Goal: Task Accomplishment & Management: Complete application form

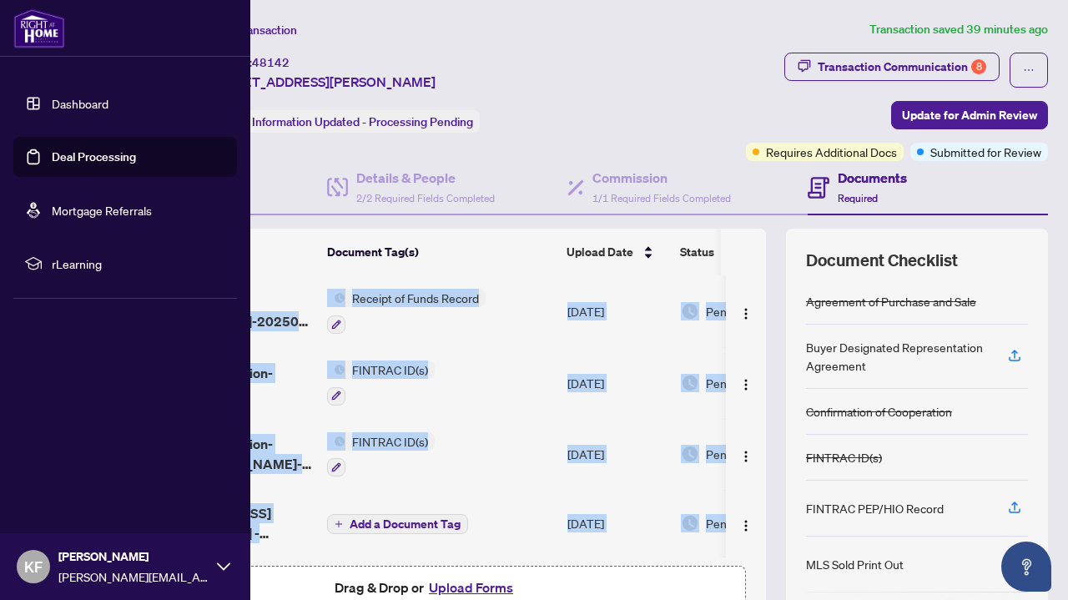
click at [58, 108] on link "Dashboard" at bounding box center [80, 103] width 57 height 15
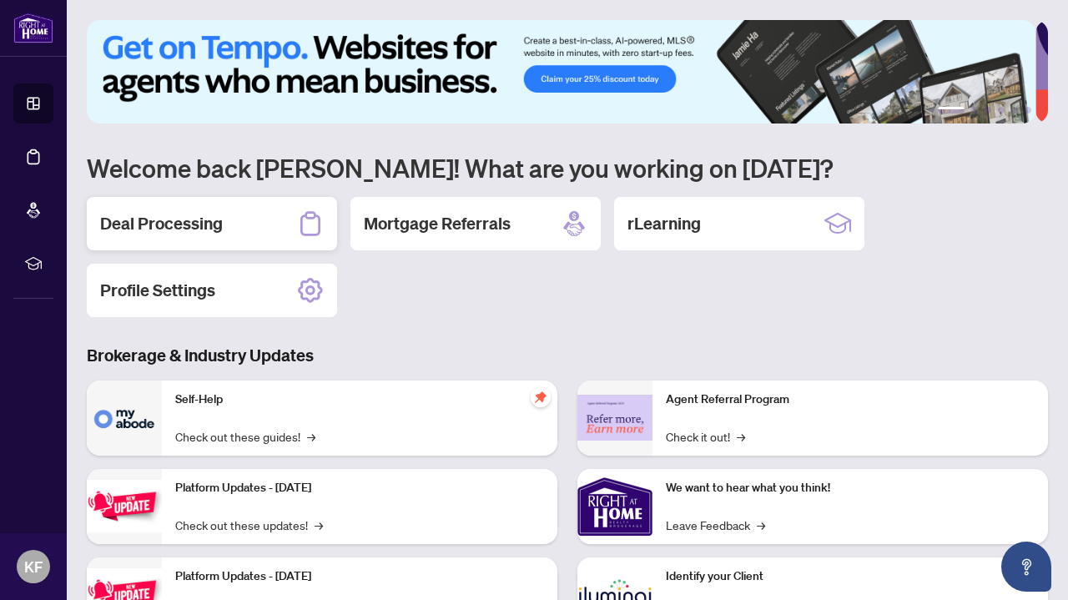
click at [242, 230] on div "Deal Processing" at bounding box center [212, 223] width 250 height 53
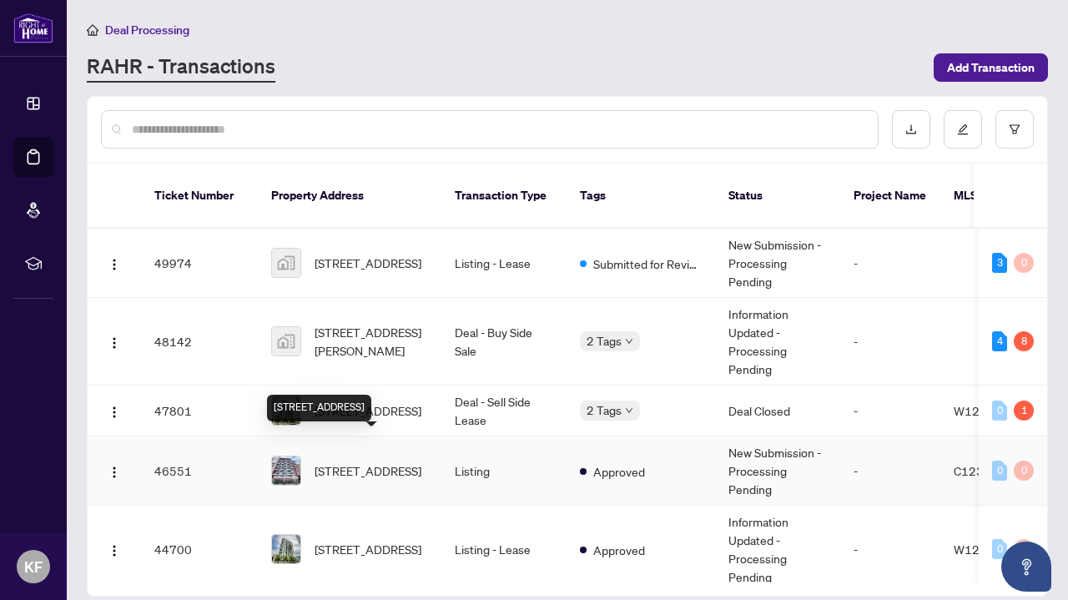
click at [416, 462] on span "[STREET_ADDRESS]" at bounding box center [368, 471] width 107 height 18
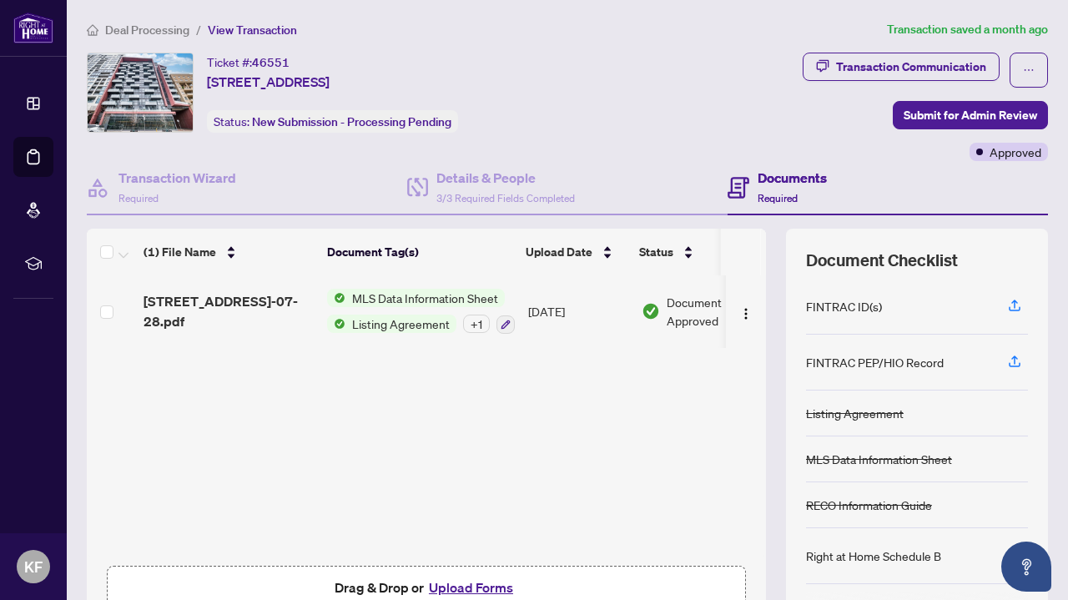
click at [474, 583] on button "Upload Forms" at bounding box center [471, 588] width 94 height 22
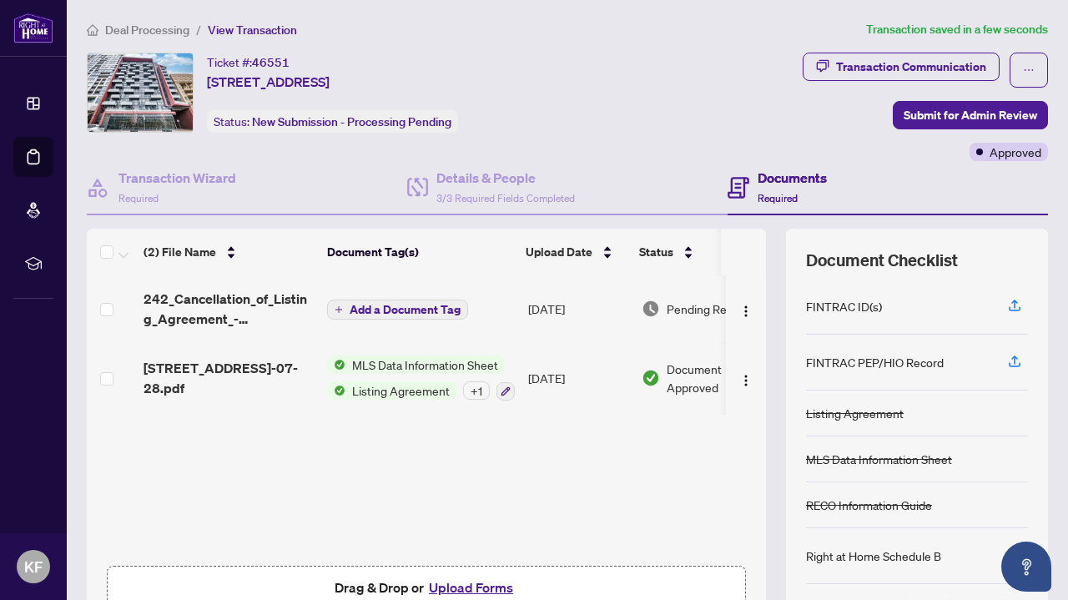
click at [339, 313] on button "Add a Document Tag" at bounding box center [397, 310] width 141 height 20
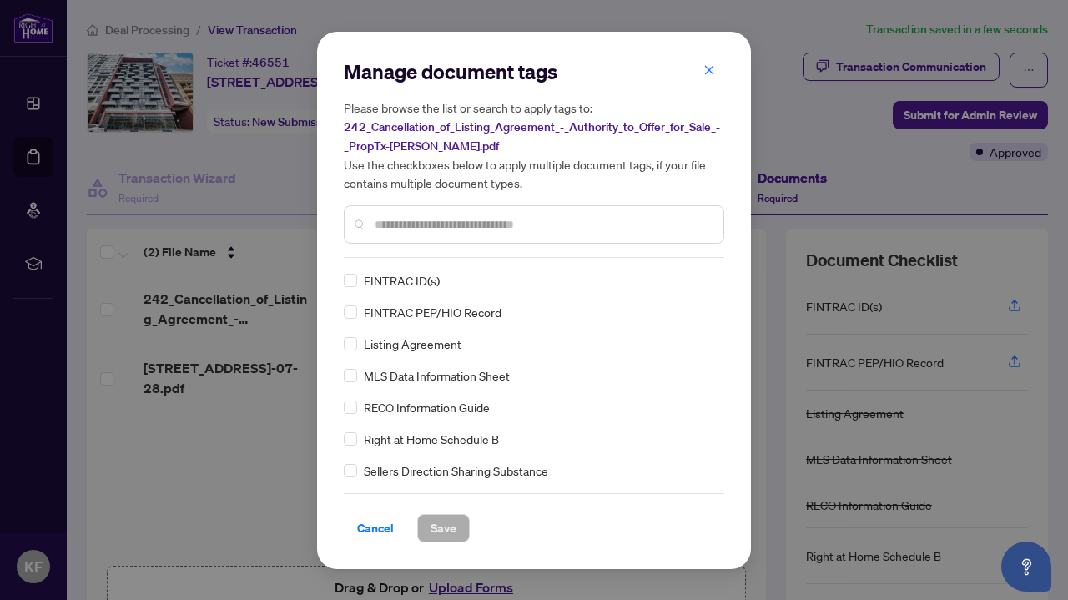
click at [428, 223] on input "text" at bounding box center [543, 224] width 336 height 18
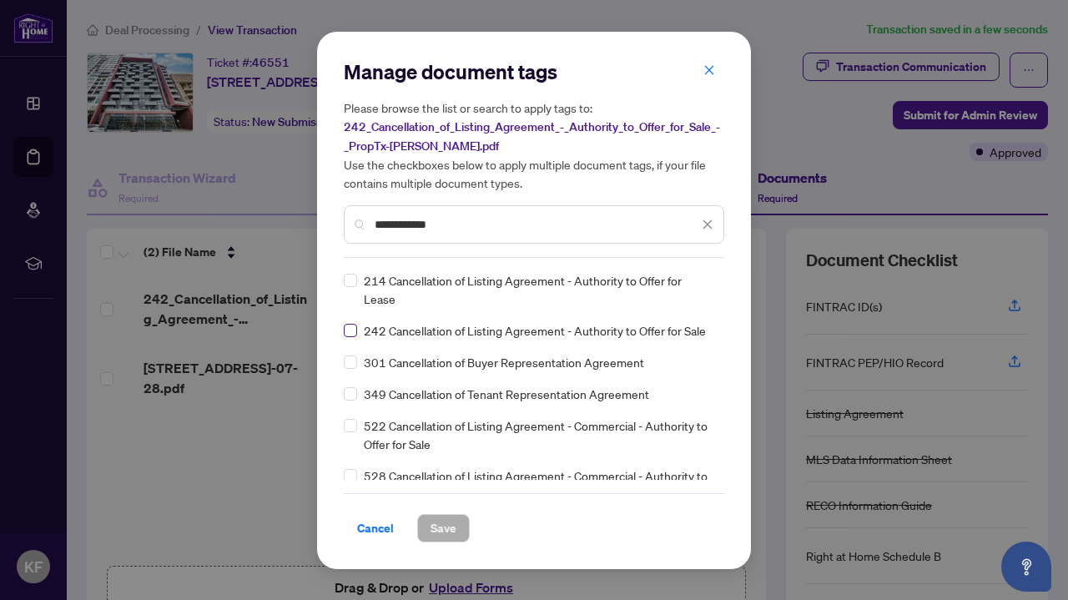
type input "**********"
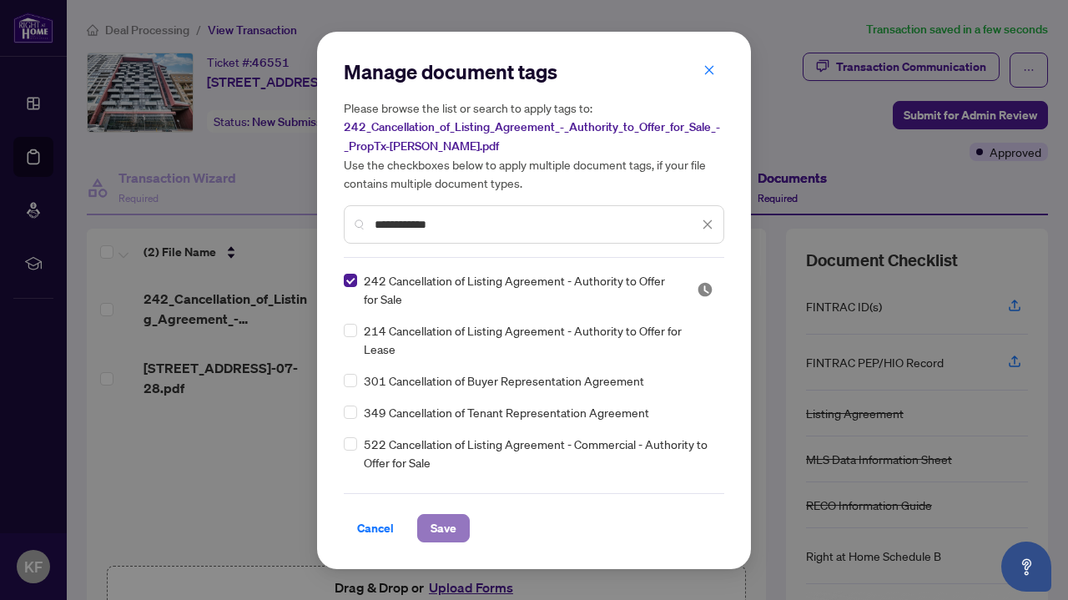
click at [447, 536] on span "Save" at bounding box center [444, 528] width 26 height 27
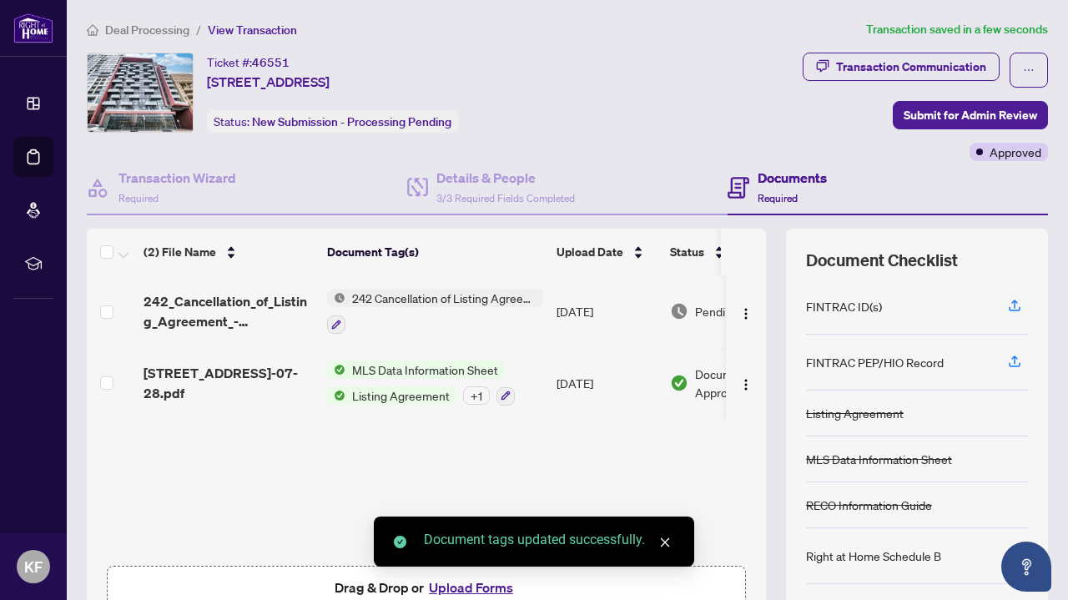
click at [938, 114] on span "Submit for Admin Review" at bounding box center [971, 115] width 134 height 27
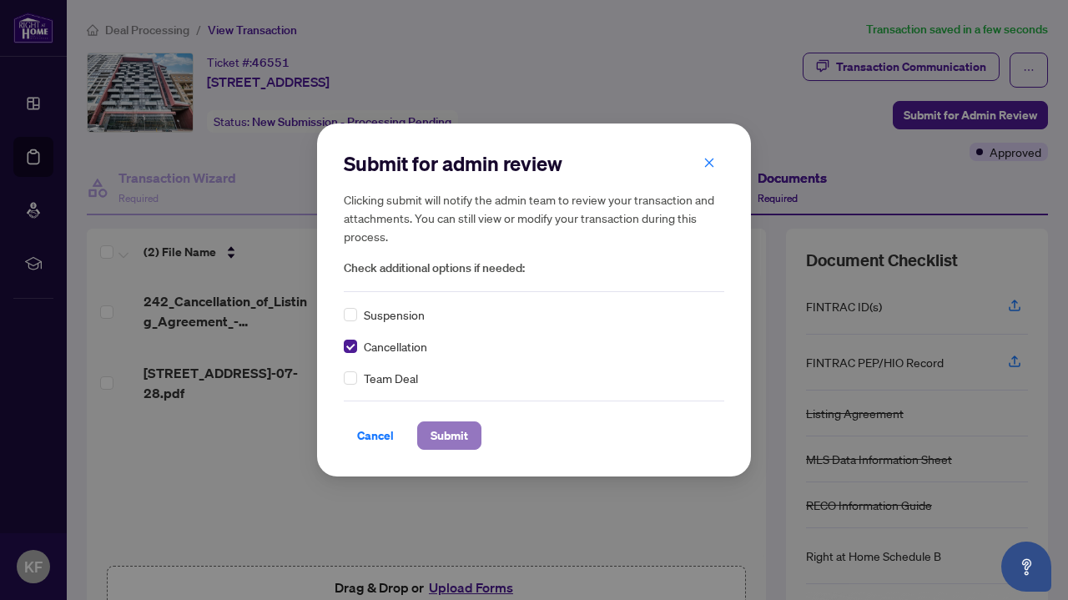
click at [456, 426] on span "Submit" at bounding box center [450, 435] width 38 height 27
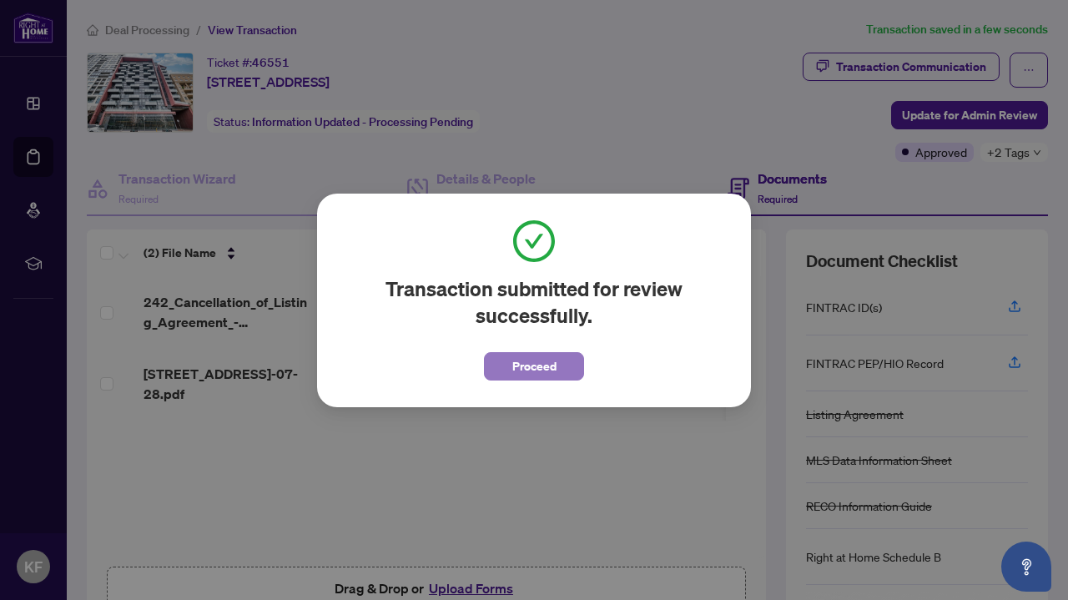
click at [551, 372] on span "Proceed" at bounding box center [534, 366] width 44 height 27
